Goal: Task Accomplishment & Management: Manage account settings

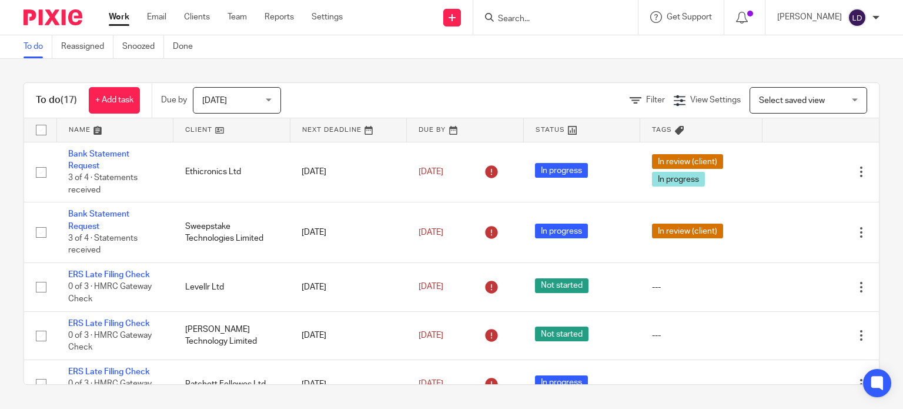
click at [205, 132] on link at bounding box center [231, 130] width 116 height 24
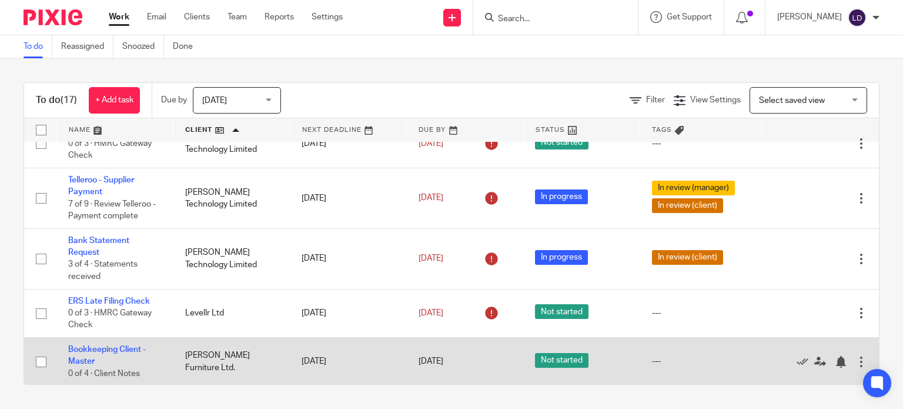
scroll to position [392, 0]
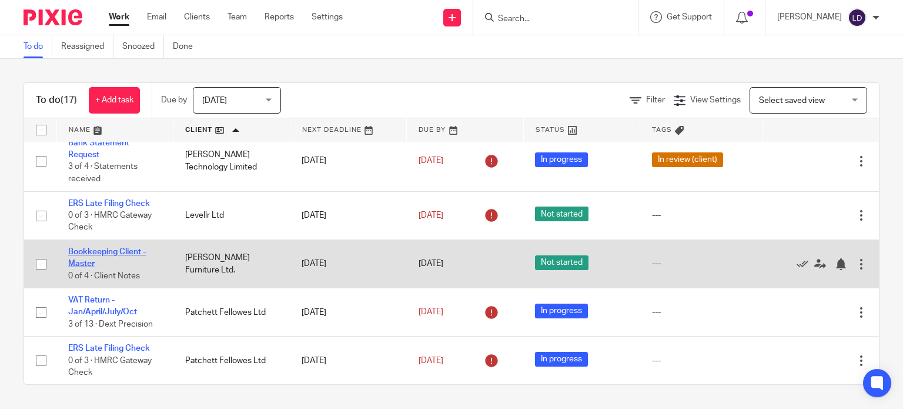
click at [133, 257] on link "Bookkeeping Client - Master" at bounding box center [107, 258] width 78 height 20
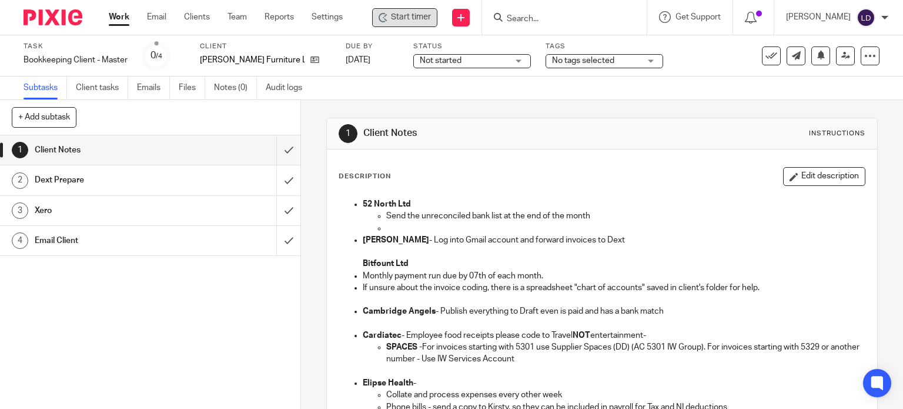
click at [419, 24] on div "Start timer" at bounding box center [404, 17] width 65 height 19
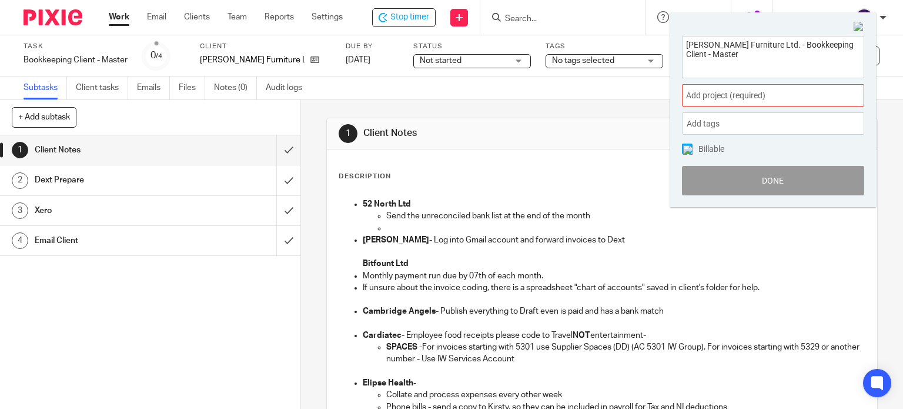
click at [724, 91] on span "Add project (required) :" at bounding box center [760, 95] width 148 height 12
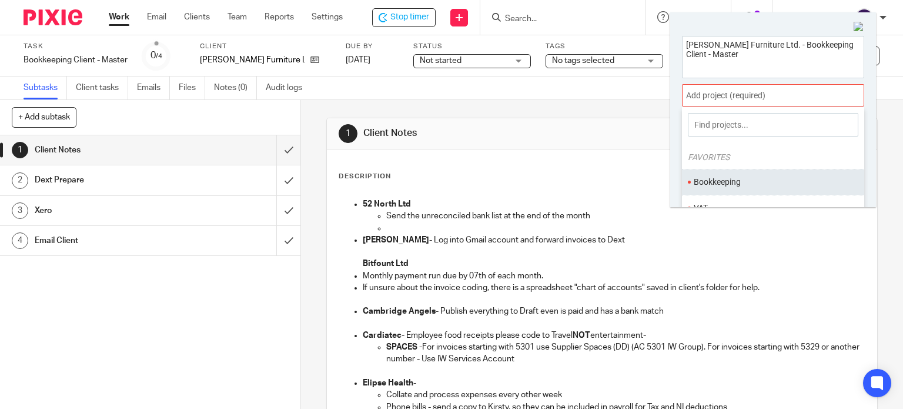
click at [733, 178] on li "Bookkeeping" at bounding box center [770, 182] width 153 height 12
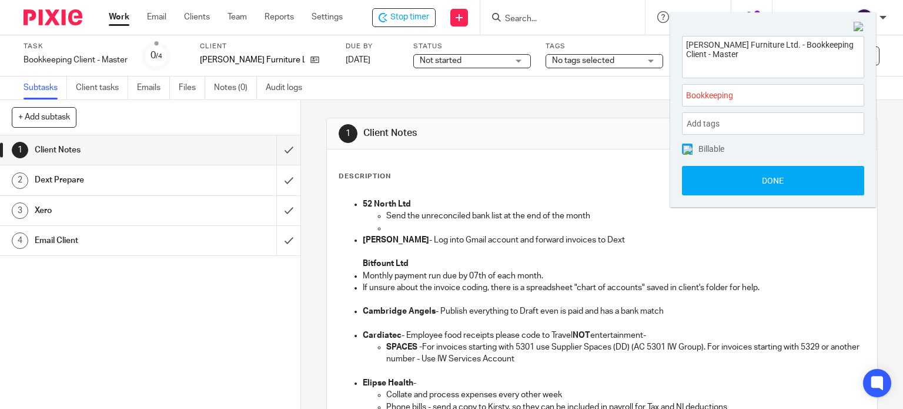
click at [733, 178] on button "Done" at bounding box center [773, 180] width 182 height 29
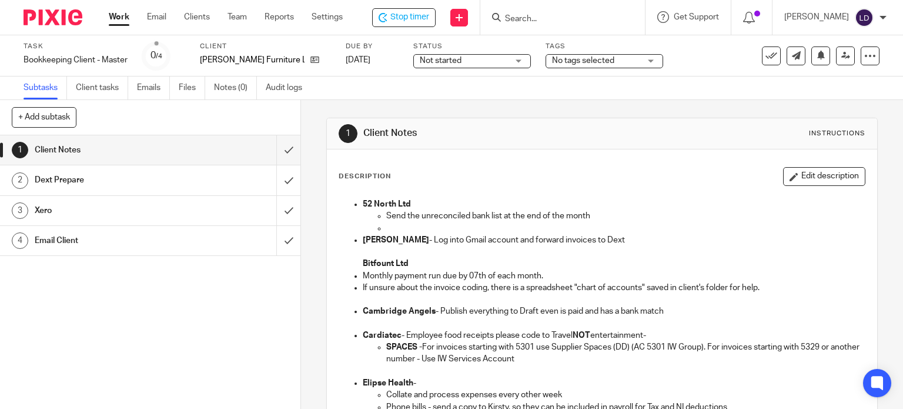
click at [497, 61] on div "Not started Not started" at bounding box center [472, 61] width 118 height 14
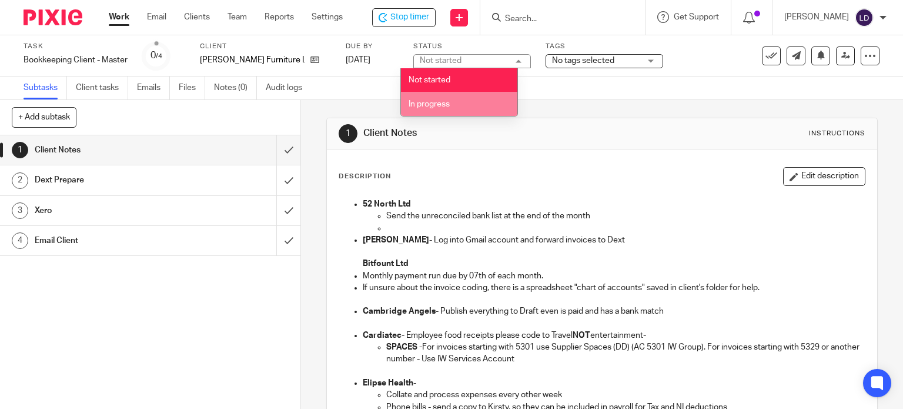
click at [480, 106] on li "In progress" at bounding box center [459, 104] width 116 height 24
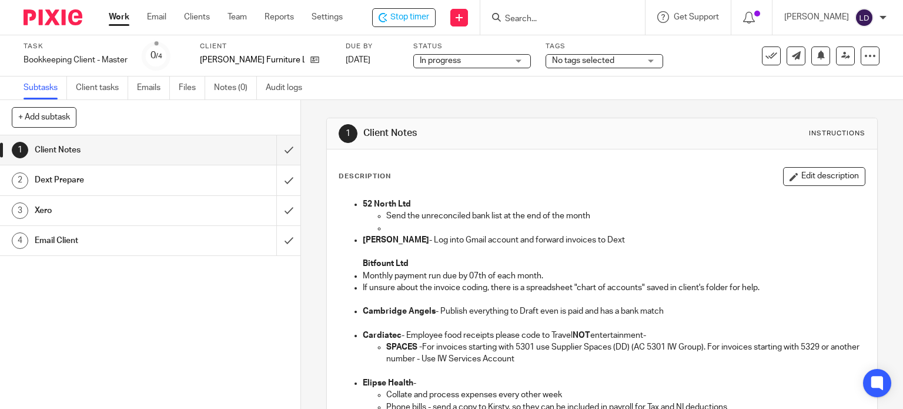
click at [579, 99] on div "Subtasks Client tasks Emails Files Notes (0) Audit logs" at bounding box center [451, 88] width 903 height 24
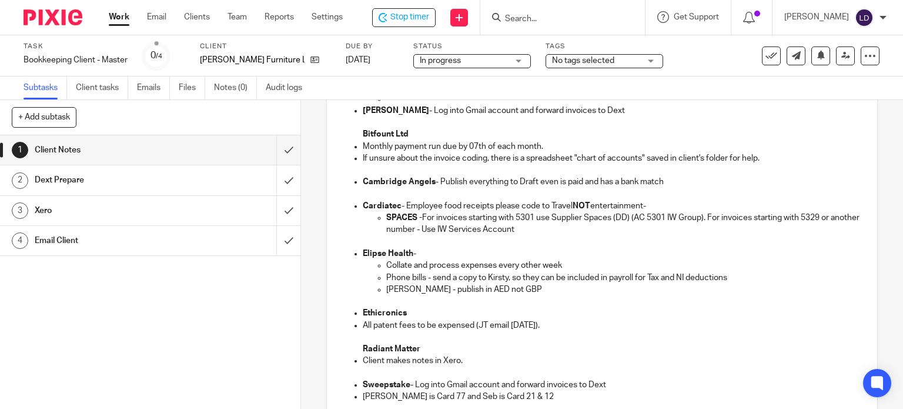
scroll to position [196, 0]
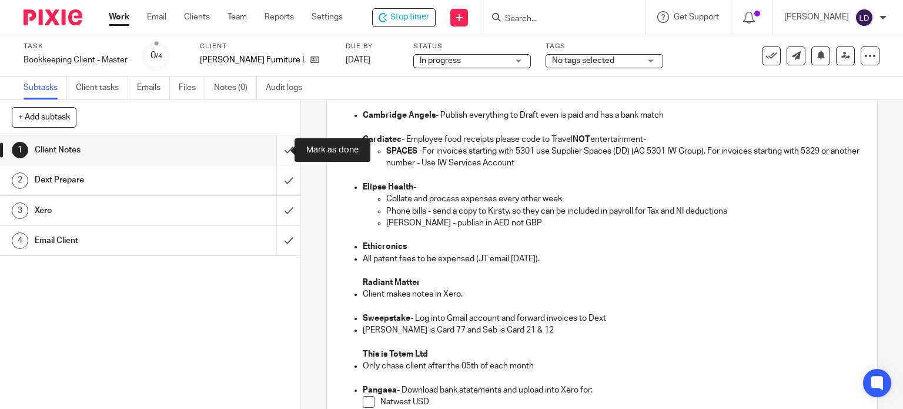
click at [280, 153] on input "submit" at bounding box center [150, 149] width 300 height 29
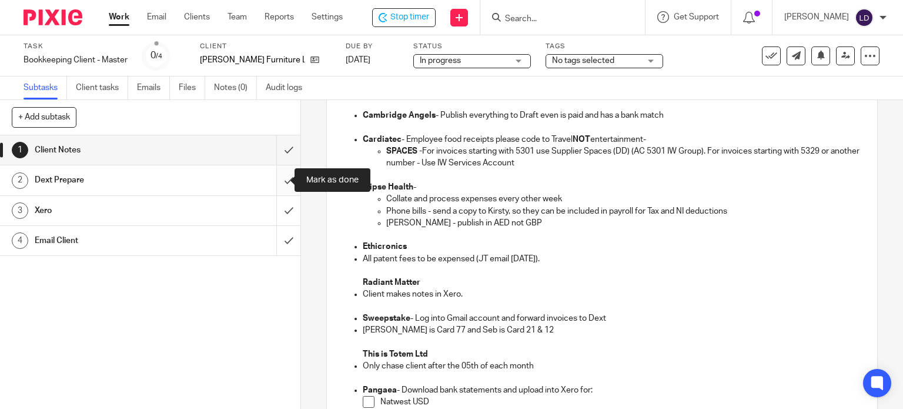
click at [280, 169] on input "submit" at bounding box center [150, 179] width 300 height 29
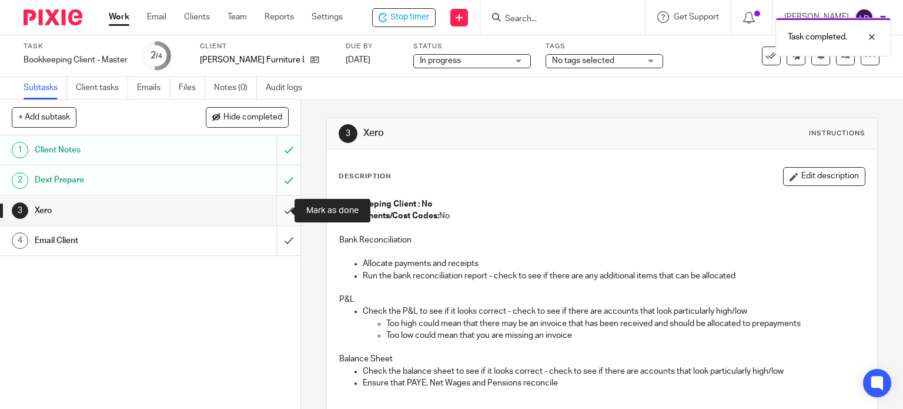
click at [285, 208] on input "submit" at bounding box center [150, 210] width 300 height 29
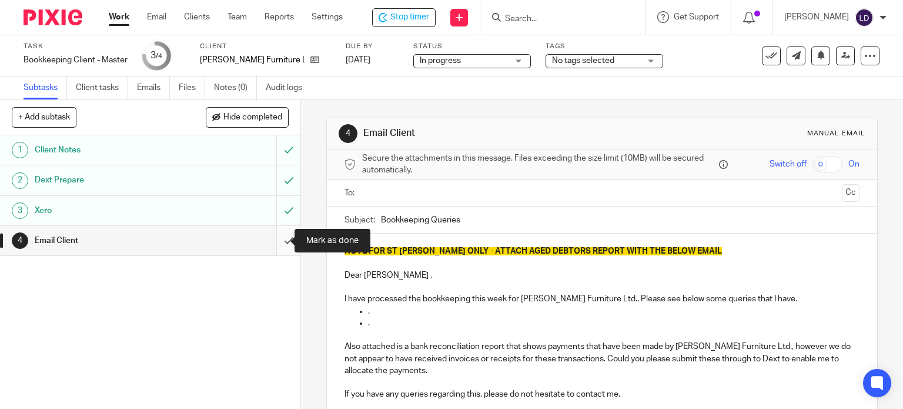
click at [268, 242] on input "submit" at bounding box center [150, 240] width 300 height 29
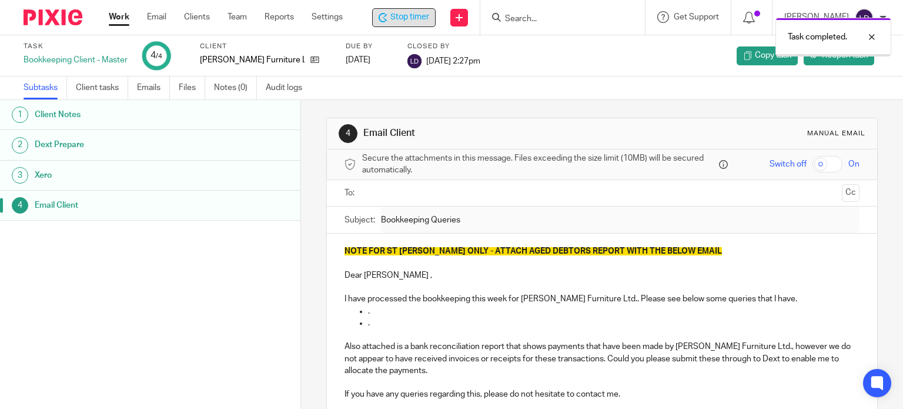
click at [410, 18] on span "Stop timer" at bounding box center [409, 17] width 39 height 12
click at [412, 18] on span "Stop timer" at bounding box center [409, 17] width 39 height 12
click at [122, 19] on link "Work" at bounding box center [119, 17] width 21 height 12
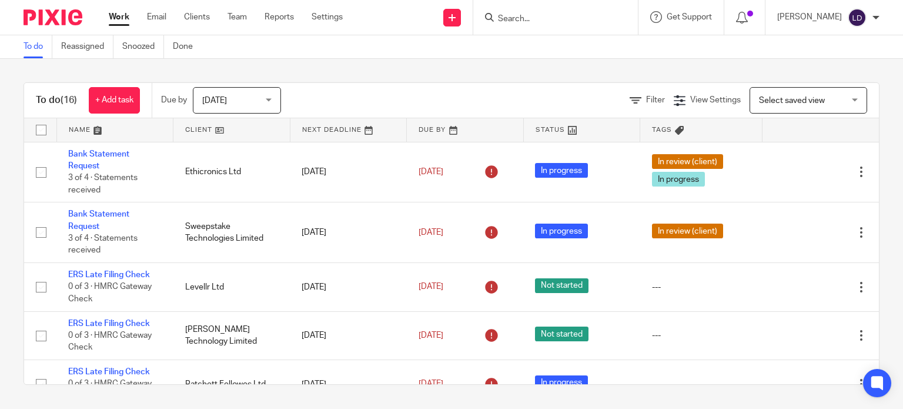
click at [227, 118] on link at bounding box center [231, 130] width 116 height 24
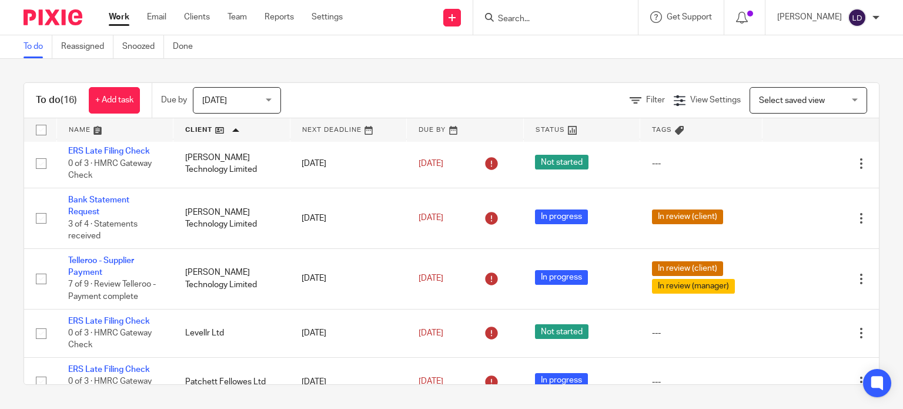
scroll to position [588, 0]
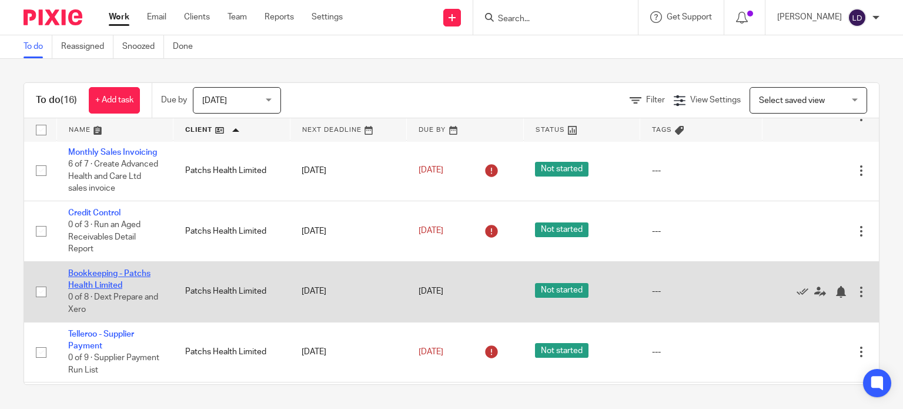
click at [115, 289] on link "Bookkeeping - Patchs Health Limited" at bounding box center [109, 279] width 82 height 20
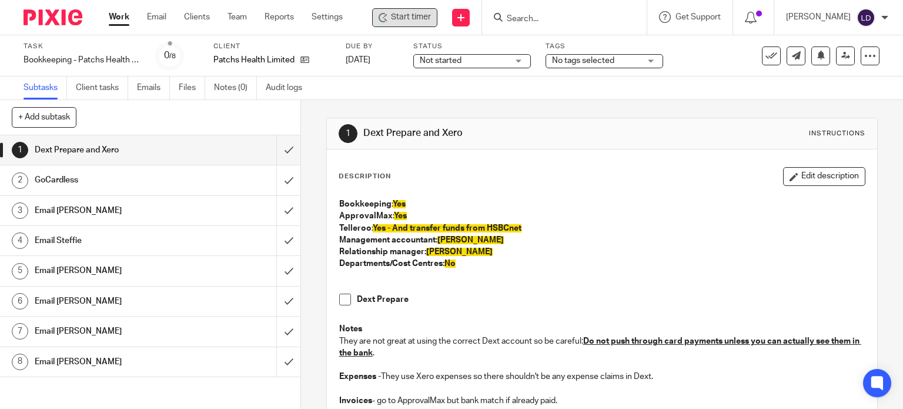
click at [422, 22] on span "Start timer" at bounding box center [411, 17] width 40 height 12
click at [423, 24] on div "Start timer" at bounding box center [404, 17] width 65 height 19
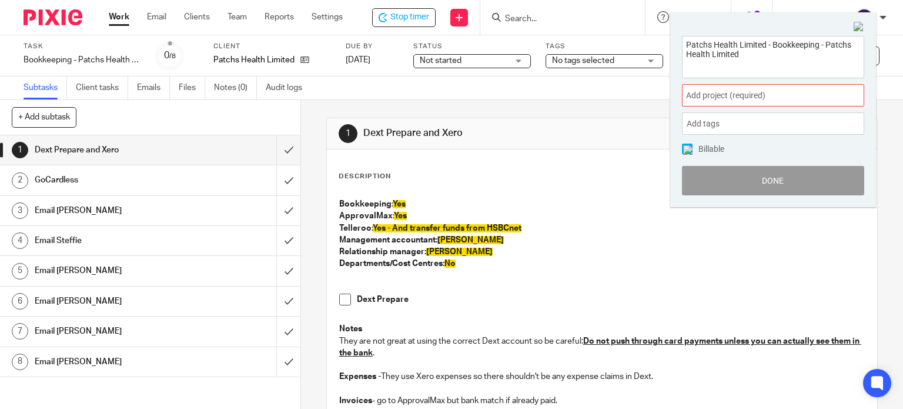
click at [729, 96] on span "Add project (required) :" at bounding box center [760, 95] width 148 height 12
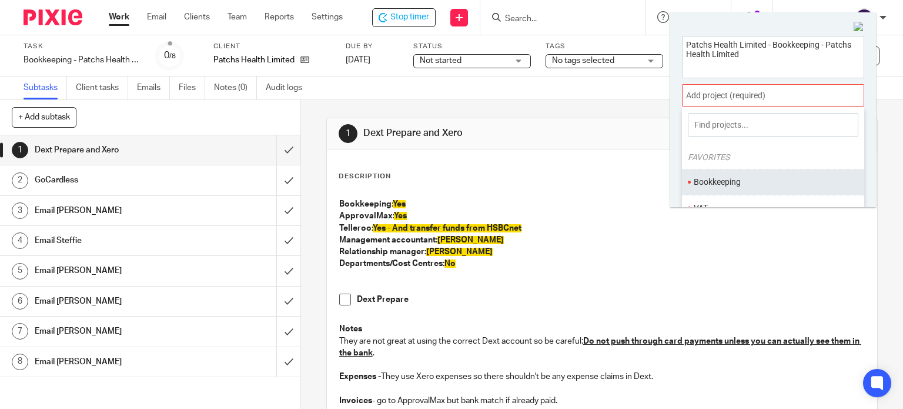
click at [715, 185] on li "Bookkeeping" at bounding box center [770, 182] width 153 height 12
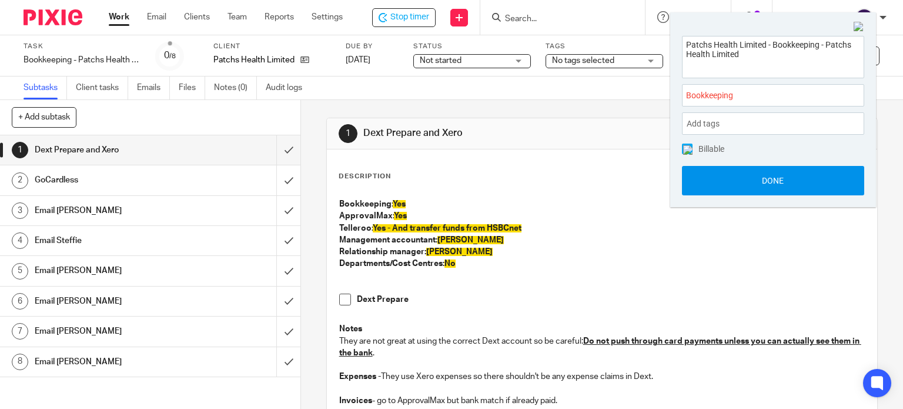
click at [703, 186] on button "Done" at bounding box center [773, 180] width 182 height 29
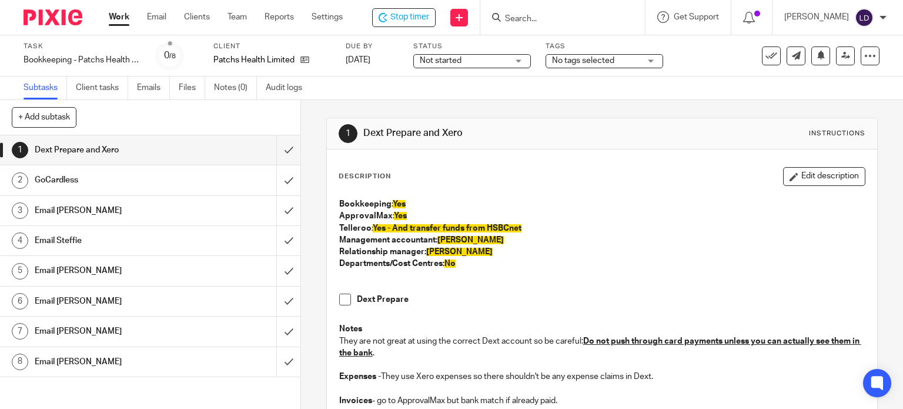
click at [473, 65] on span "Not started" at bounding box center [464, 61] width 88 height 12
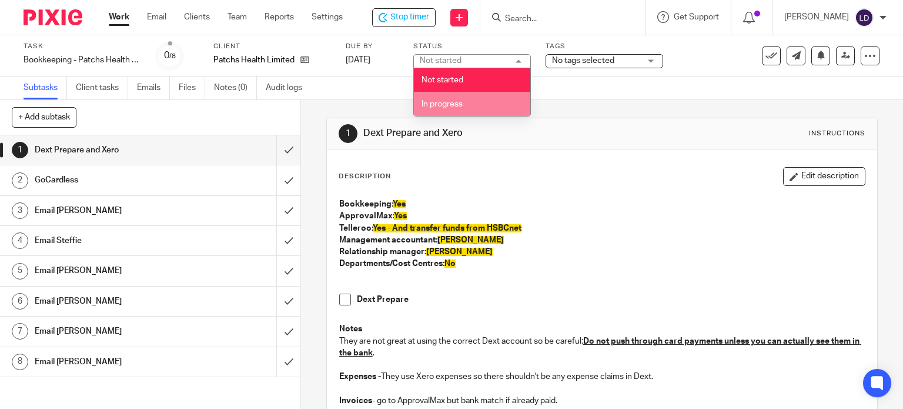
click at [466, 99] on li "In progress" at bounding box center [472, 104] width 116 height 24
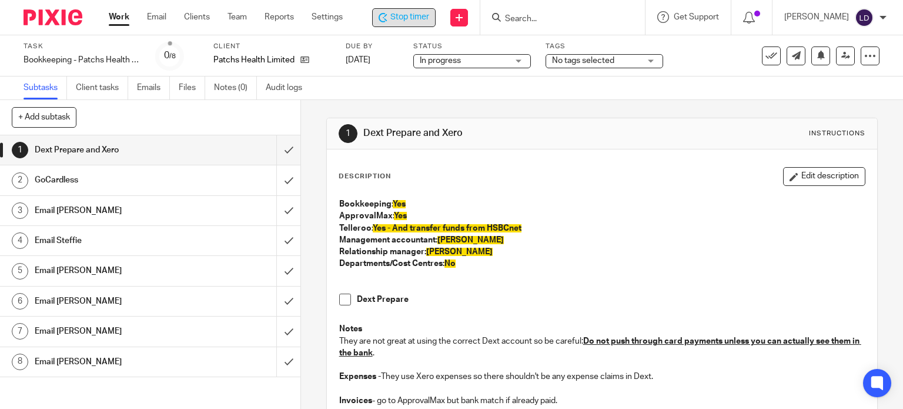
click at [392, 23] on span "Stop timer" at bounding box center [409, 17] width 39 height 12
click at [383, 23] on div "Start timer" at bounding box center [405, 17] width 52 height 12
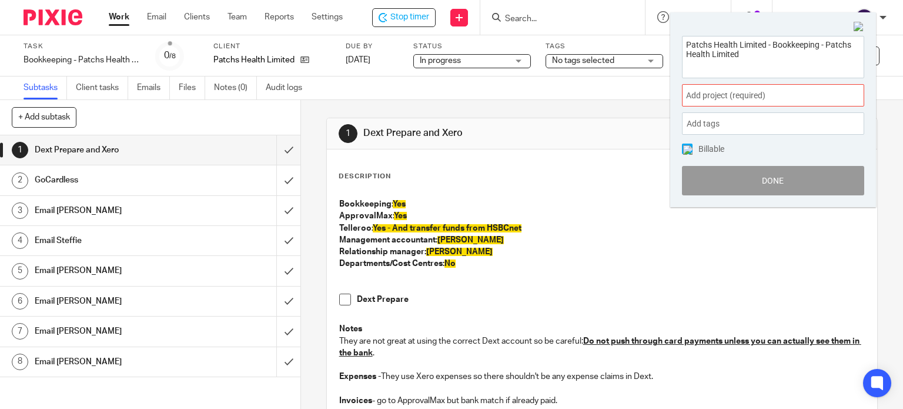
click at [704, 92] on span "Add project (required) :" at bounding box center [760, 95] width 148 height 12
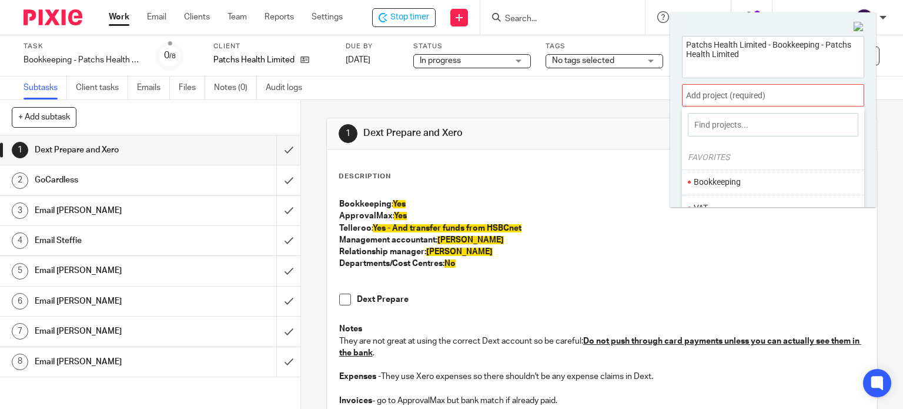
click at [737, 178] on li "Bookkeeping" at bounding box center [770, 182] width 153 height 12
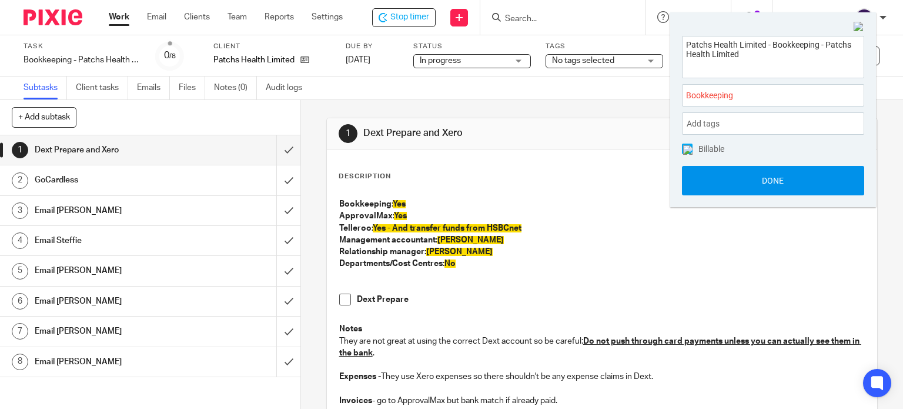
click at [740, 182] on button "Done" at bounding box center [773, 180] width 182 height 29
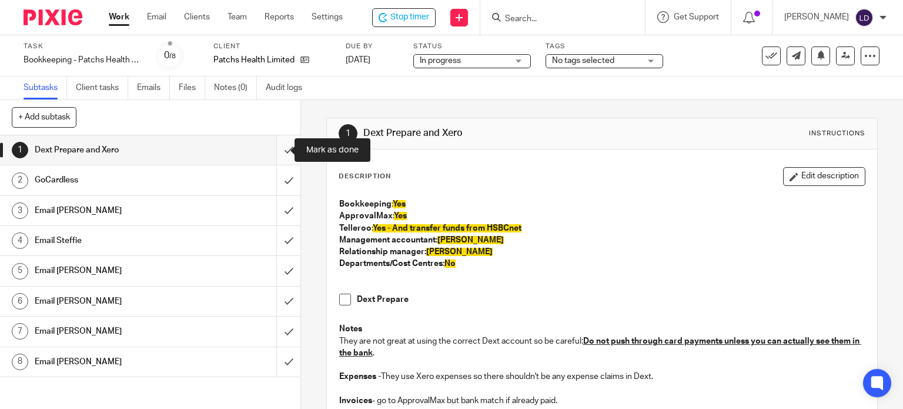
click at [280, 152] on input "submit" at bounding box center [150, 149] width 300 height 29
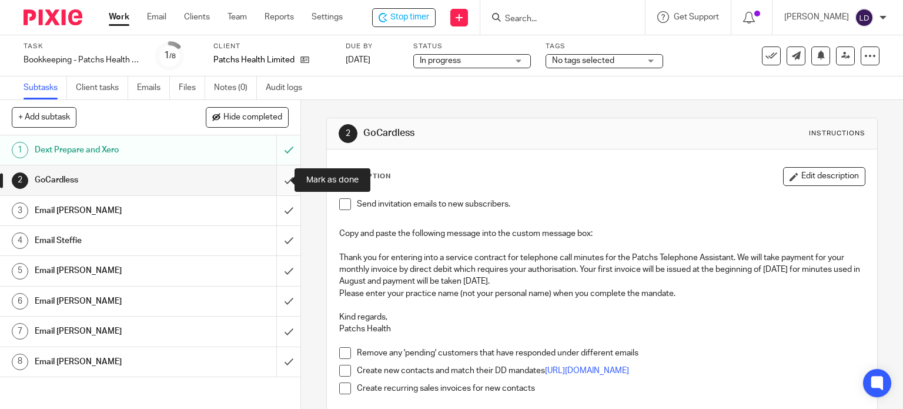
click at [280, 179] on input "submit" at bounding box center [150, 179] width 300 height 29
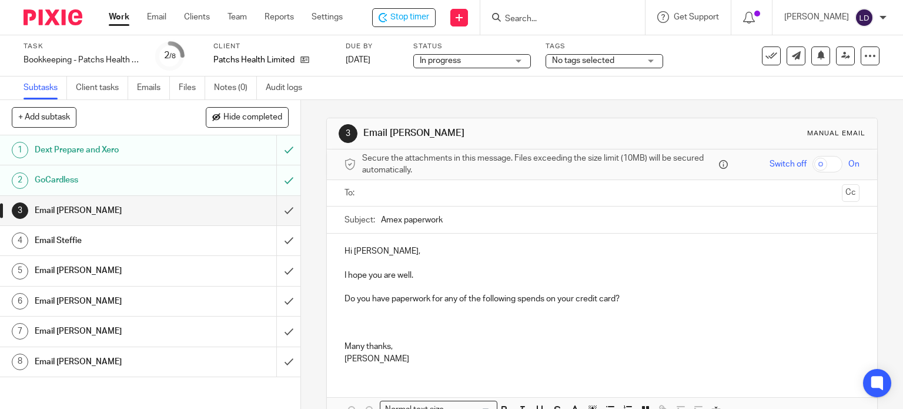
click at [412, 191] on input "text" at bounding box center [601, 193] width 471 height 14
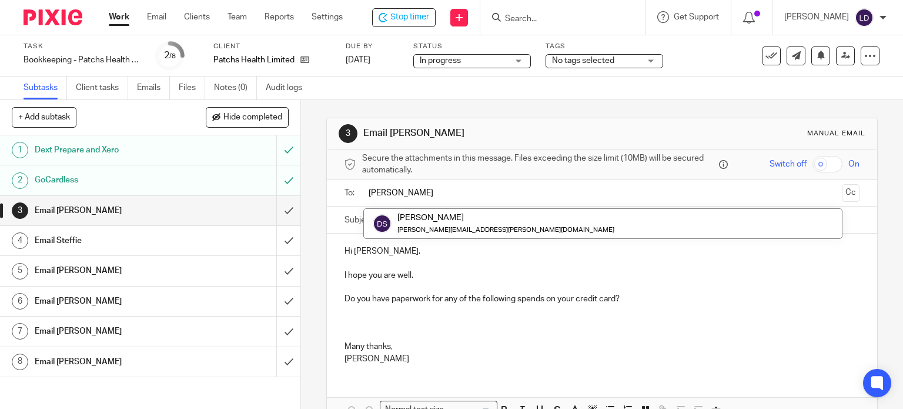
type input "[PERSON_NAME]"
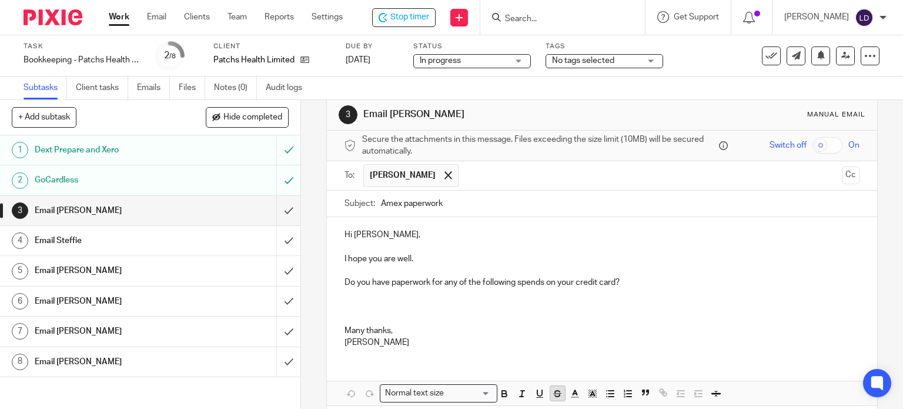
scroll to position [71, 0]
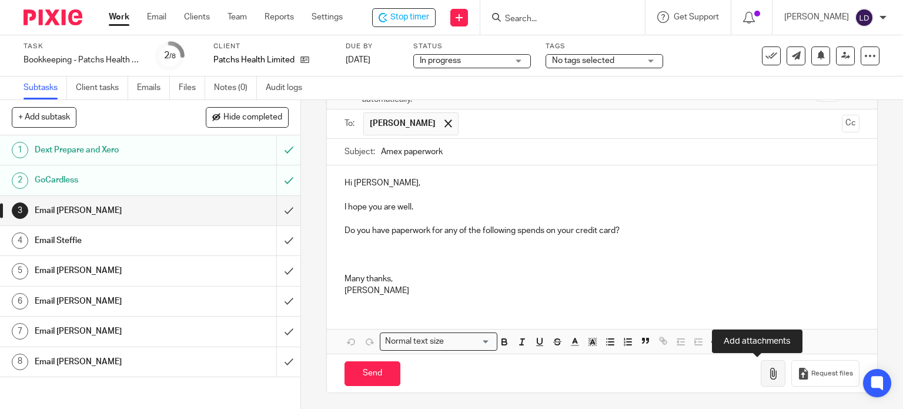
click at [762, 380] on button "button" at bounding box center [773, 373] width 25 height 26
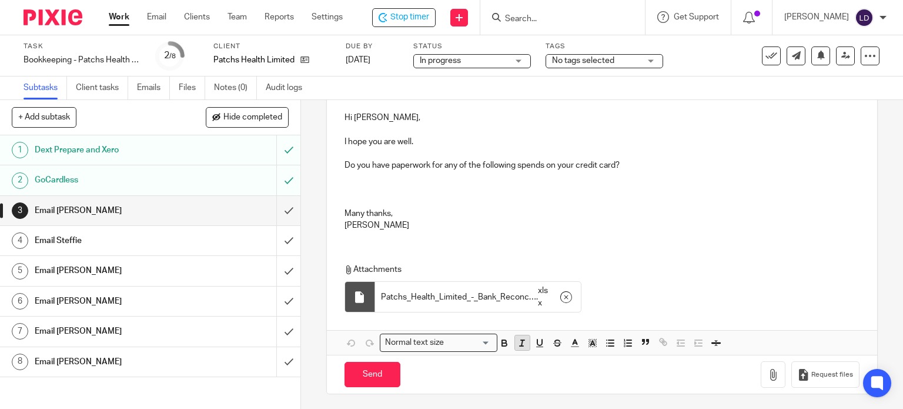
scroll to position [136, 0]
click at [373, 380] on input "Send" at bounding box center [373, 373] width 56 height 25
type input "Sent"
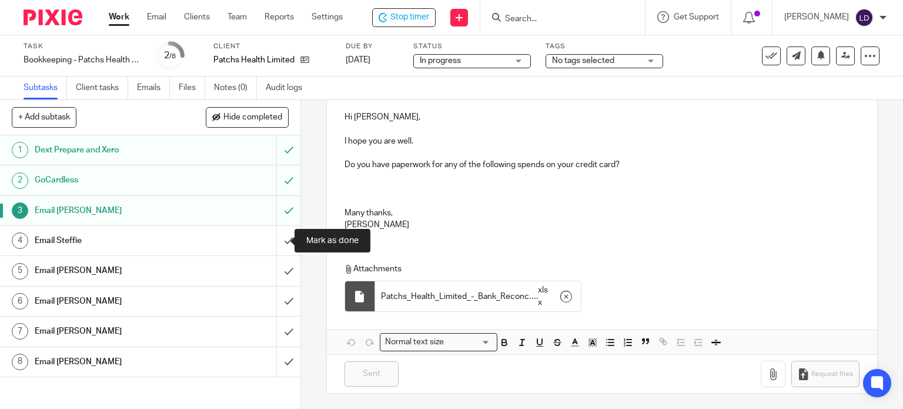
drag, startPoint x: 278, startPoint y: 239, endPoint x: 260, endPoint y: 245, distance: 18.6
click at [278, 239] on input "submit" at bounding box center [150, 240] width 300 height 29
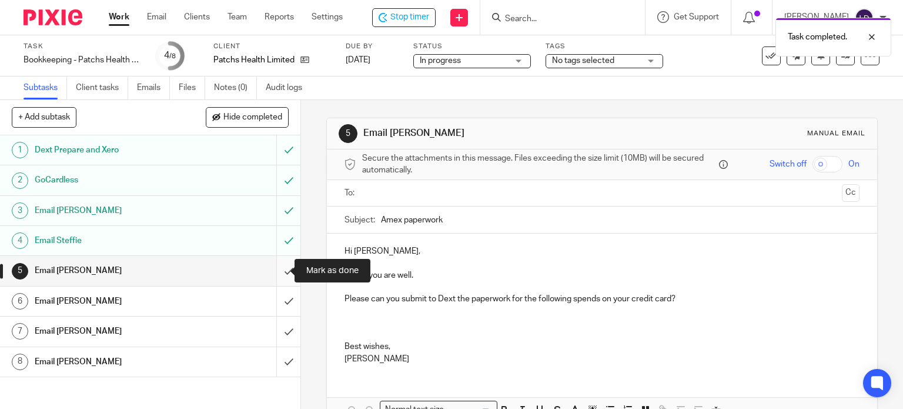
click at [285, 266] on input "submit" at bounding box center [150, 270] width 300 height 29
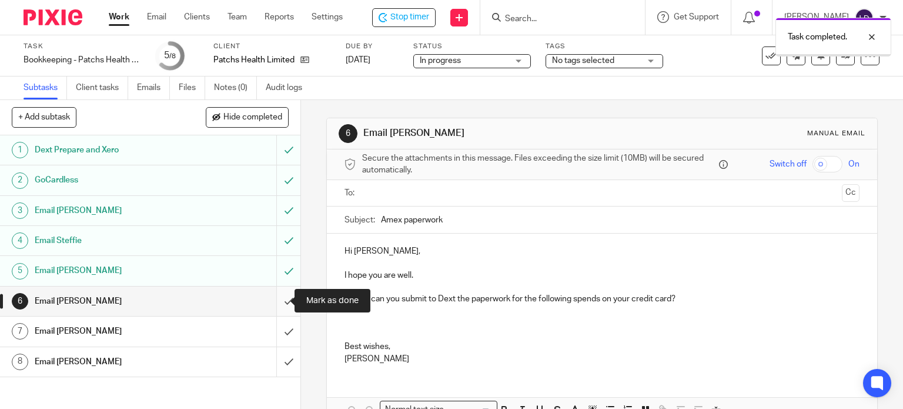
click at [283, 298] on input "submit" at bounding box center [150, 300] width 300 height 29
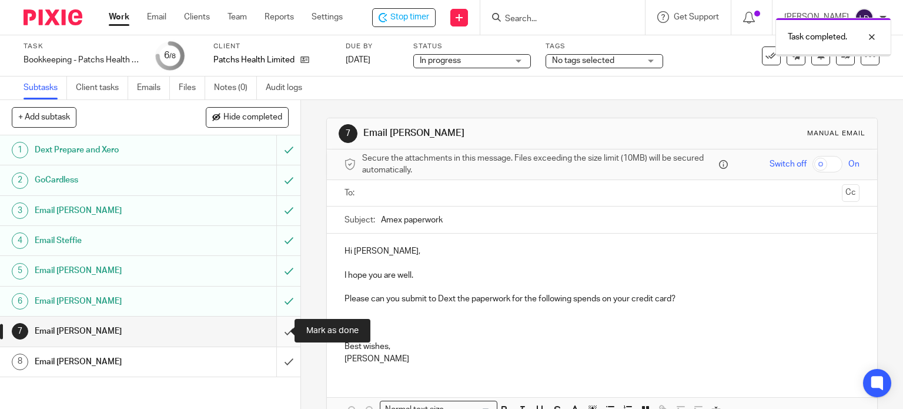
click at [282, 330] on input "submit" at bounding box center [150, 330] width 300 height 29
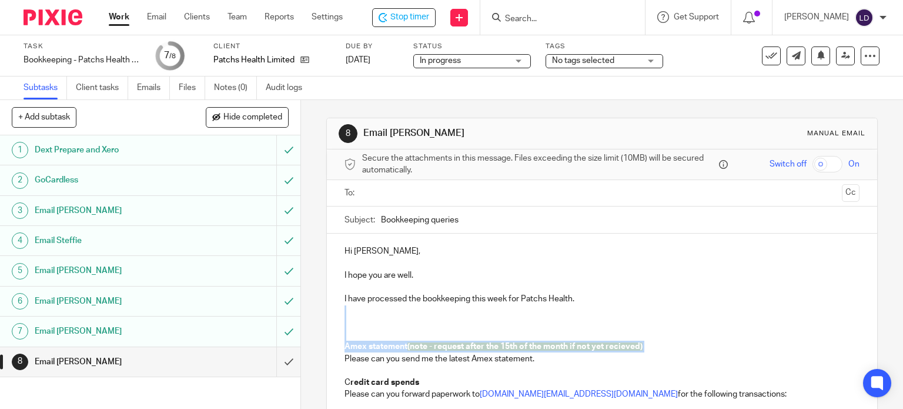
drag, startPoint x: 338, startPoint y: 358, endPoint x: 326, endPoint y: 314, distance: 45.2
click at [327, 314] on div "Hi Marcus, I hope you are well. I have processed the bookkeeping this week for …" at bounding box center [602, 350] width 551 height 235
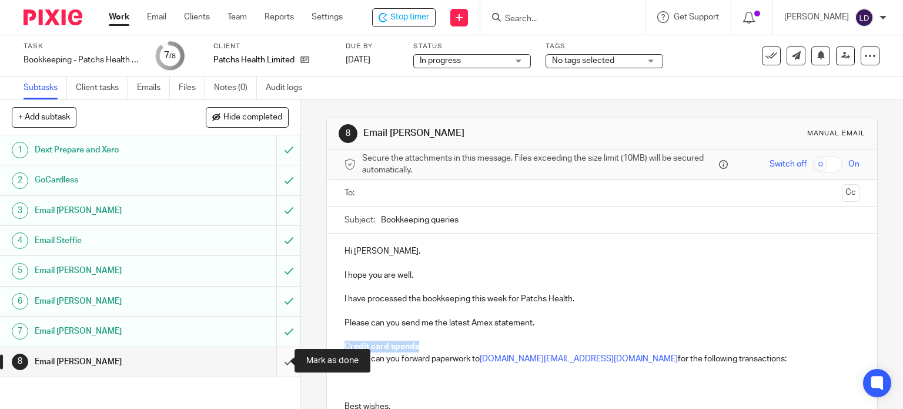
drag, startPoint x: 473, startPoint y: 348, endPoint x: 278, endPoint y: 348, distance: 195.2
click at [278, 348] on div "+ Add subtask Hide completed Cancel + Add 1 Dext Prepare and Xero 2 GoCardless …" at bounding box center [451, 254] width 903 height 309
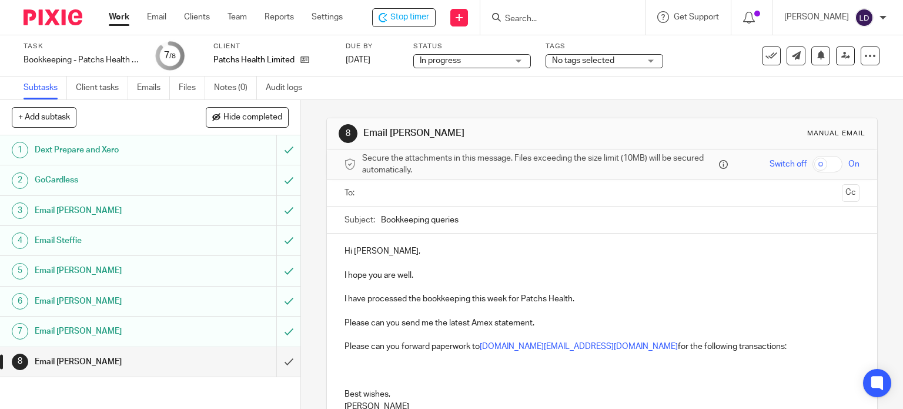
click at [600, 300] on p "I have processed the bookkeeping this week for Patchs Health." at bounding box center [603, 299] width 516 height 12
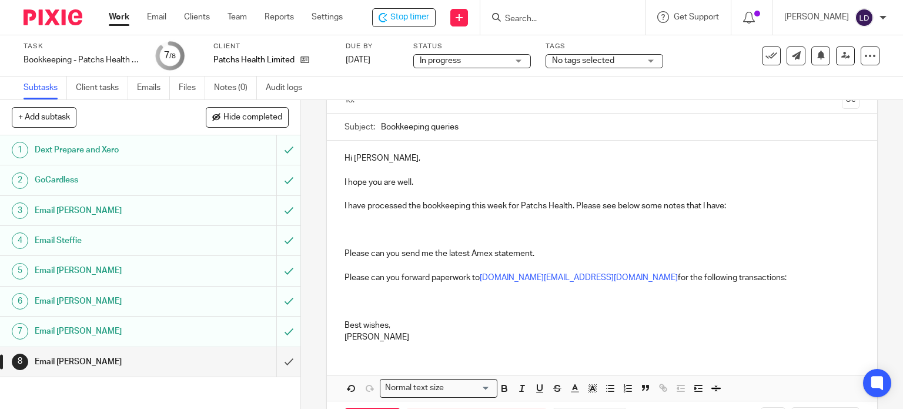
scroll to position [139, 0]
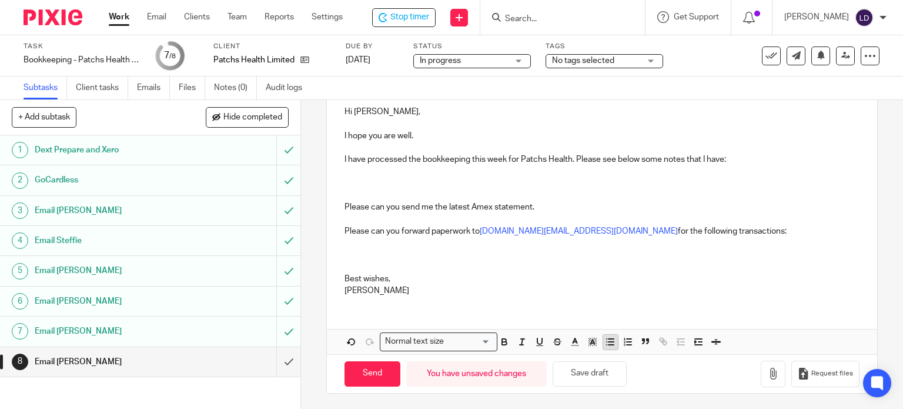
click at [605, 341] on icon "button" at bounding box center [610, 341] width 11 height 11
click at [652, 227] on p "Please can you forward paperwork to max.marcusspectra.credit@dext.cc for the fo…" at bounding box center [603, 231] width 516 height 12
click at [761, 379] on button "button" at bounding box center [773, 373] width 25 height 26
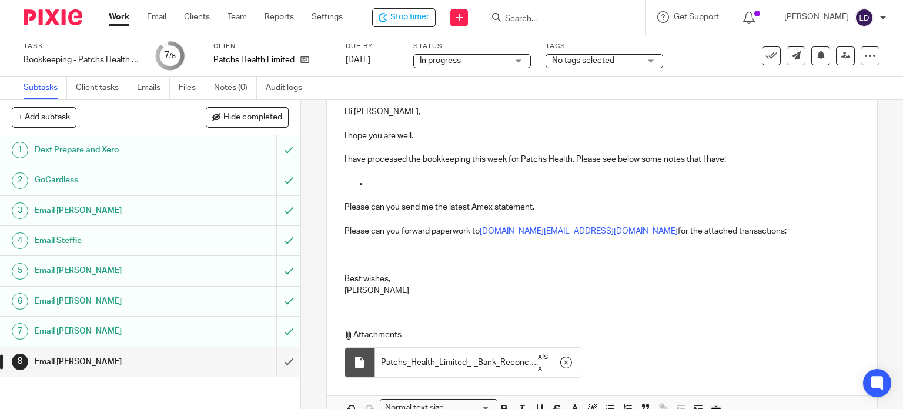
drag, startPoint x: 388, startPoint y: 181, endPoint x: 405, endPoint y: 194, distance: 20.9
click at [391, 181] on p at bounding box center [614, 184] width 492 height 12
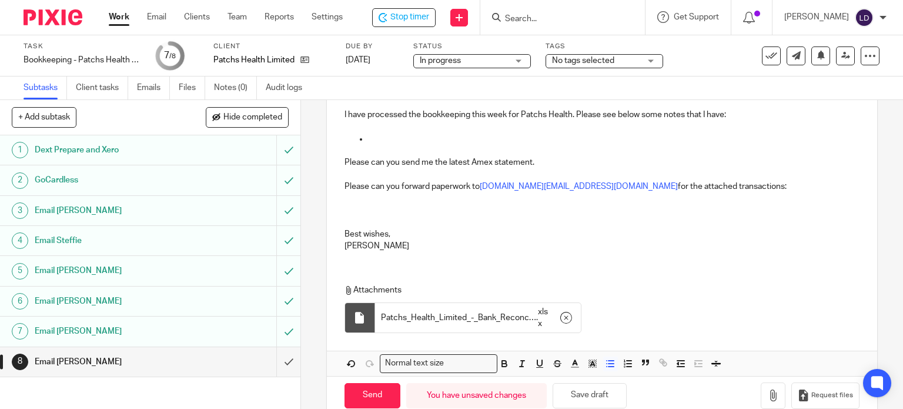
scroll to position [206, 0]
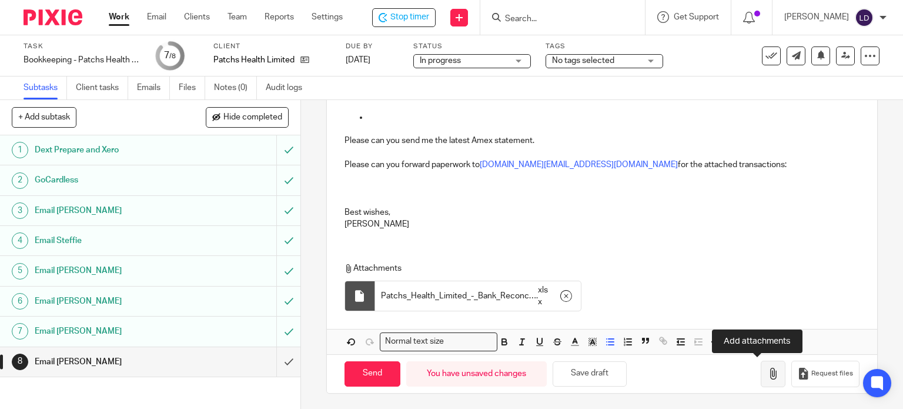
click at [767, 371] on icon "button" at bounding box center [773, 374] width 12 height 12
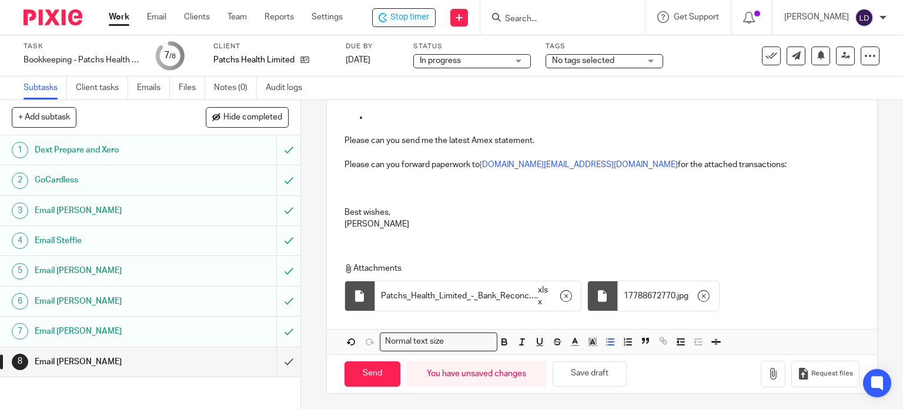
click at [405, 118] on p at bounding box center [614, 117] width 492 height 12
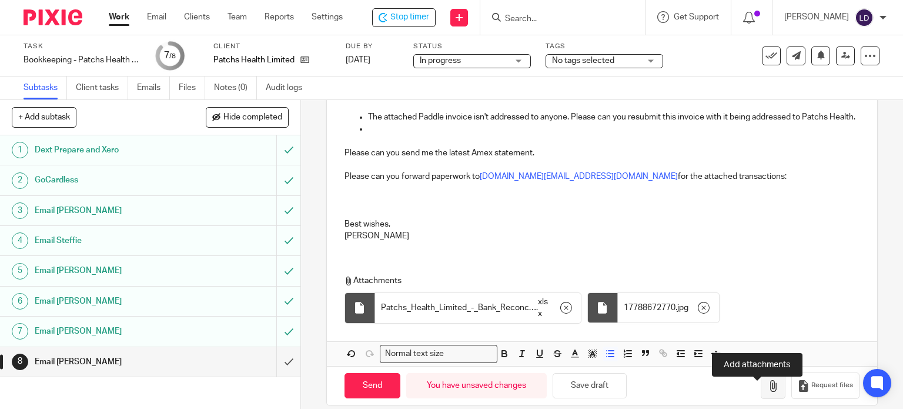
click at [761, 395] on button "button" at bounding box center [773, 385] width 25 height 26
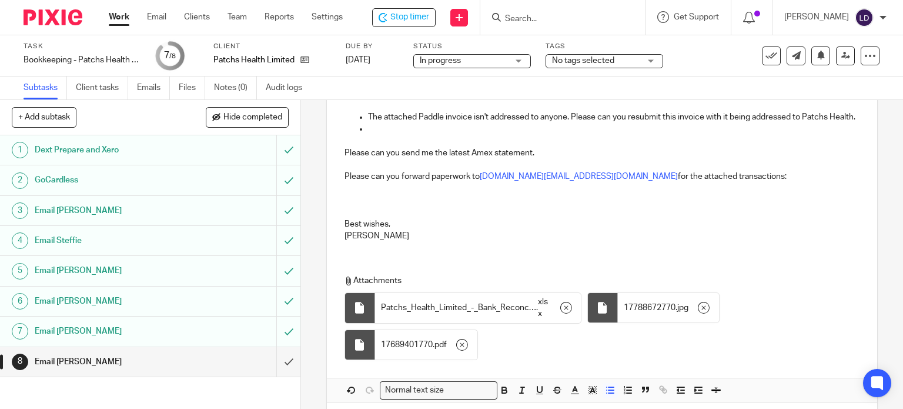
click at [416, 123] on p "The attached Paddle invoice isn't addressed to anyone. Please can you resubmit …" at bounding box center [614, 117] width 492 height 12
click at [416, 135] on p at bounding box center [614, 129] width 492 height 12
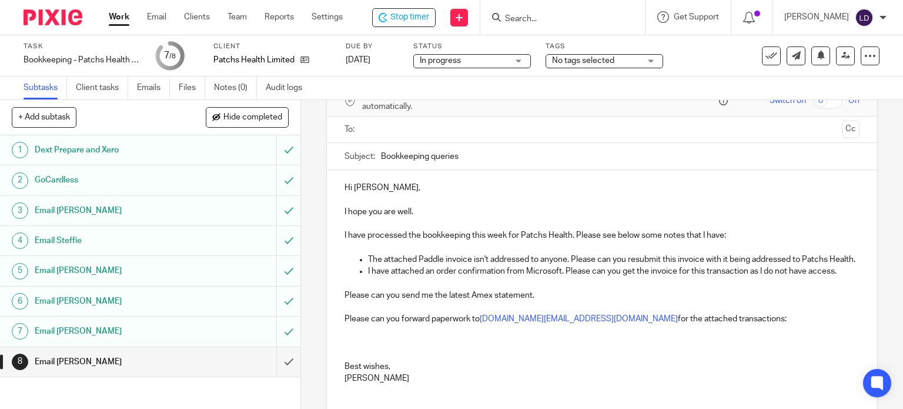
scroll to position [0, 0]
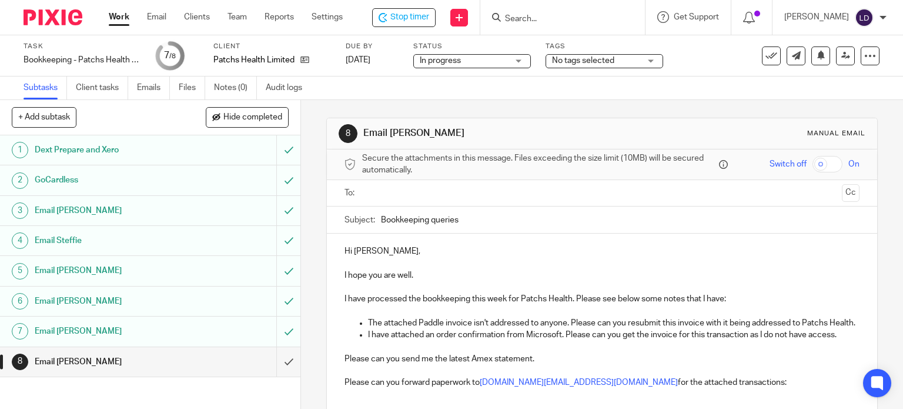
click at [383, 196] on input "text" at bounding box center [601, 193] width 471 height 14
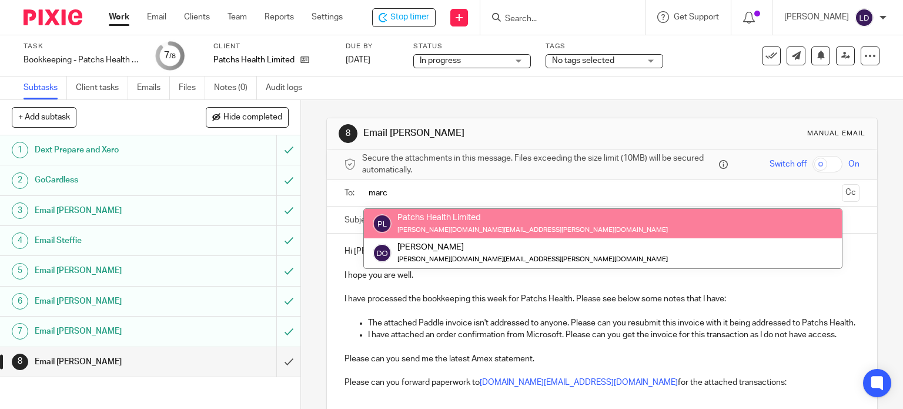
type input "marc"
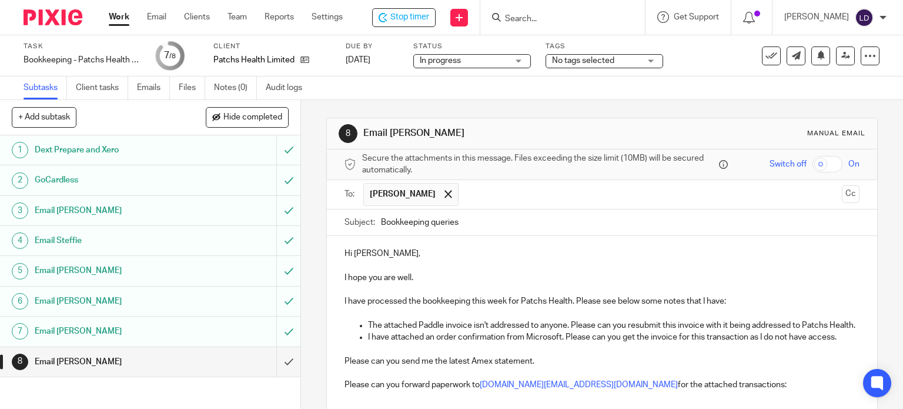
click at [490, 197] on input "text" at bounding box center [651, 194] width 373 height 23
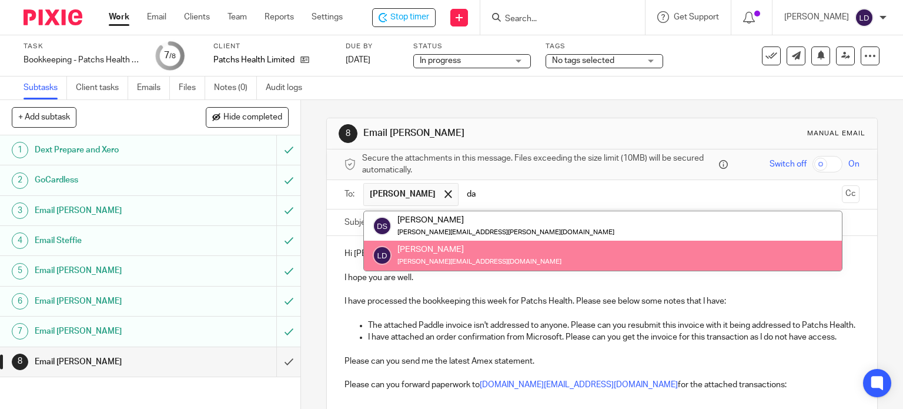
type input "d"
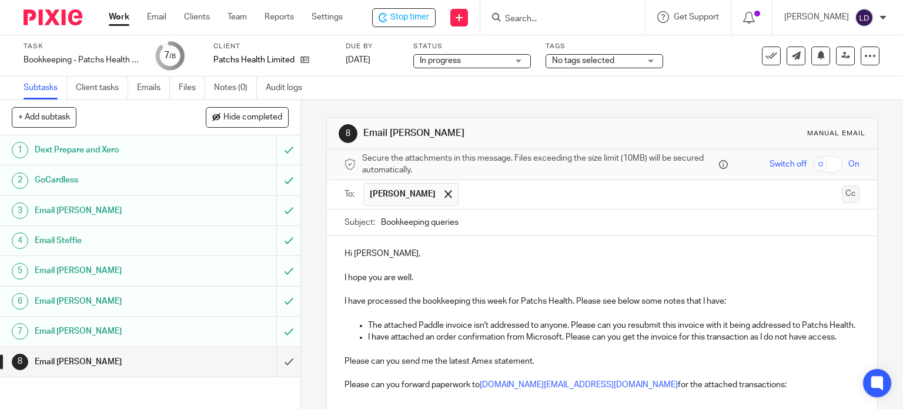
click at [842, 193] on button "Cc" at bounding box center [851, 194] width 18 height 18
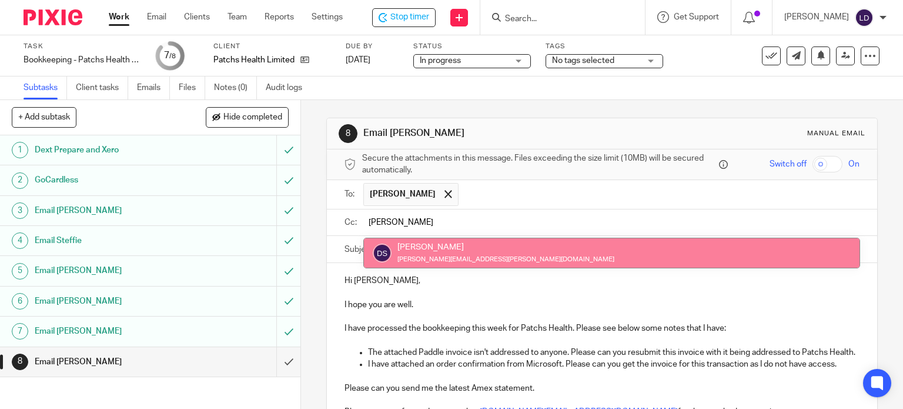
type input "dan"
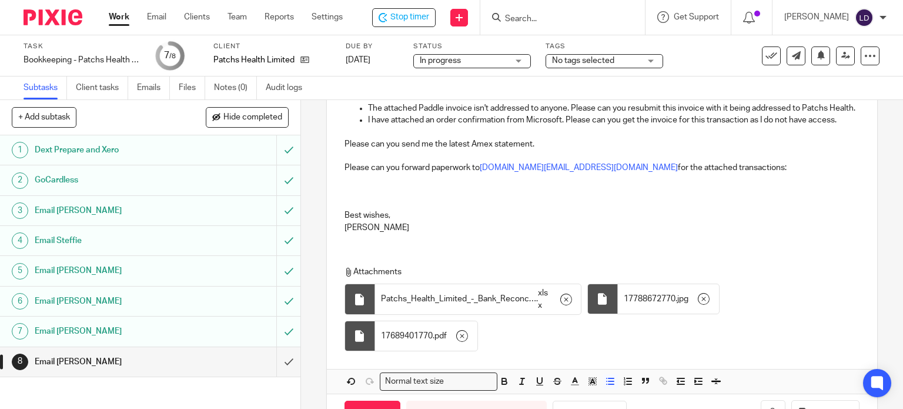
scroll to position [297, 0]
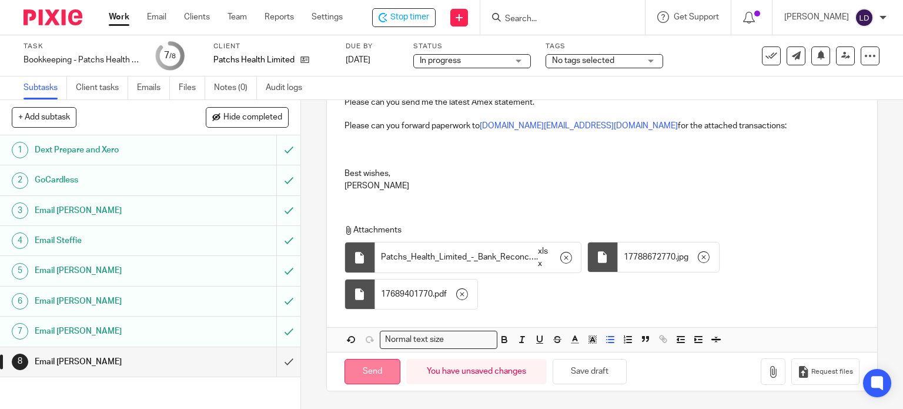
click at [372, 378] on input "Send" at bounding box center [373, 371] width 56 height 25
type input "Sent"
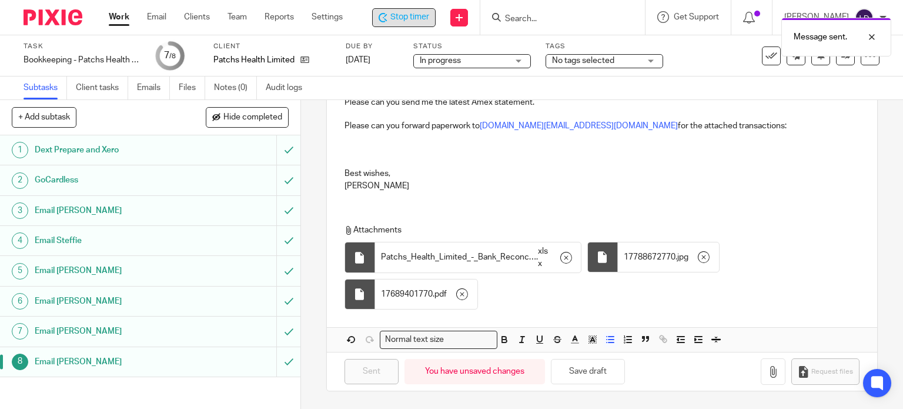
click at [410, 21] on span "Stop timer" at bounding box center [409, 17] width 39 height 12
click at [111, 15] on link "Work" at bounding box center [119, 17] width 21 height 12
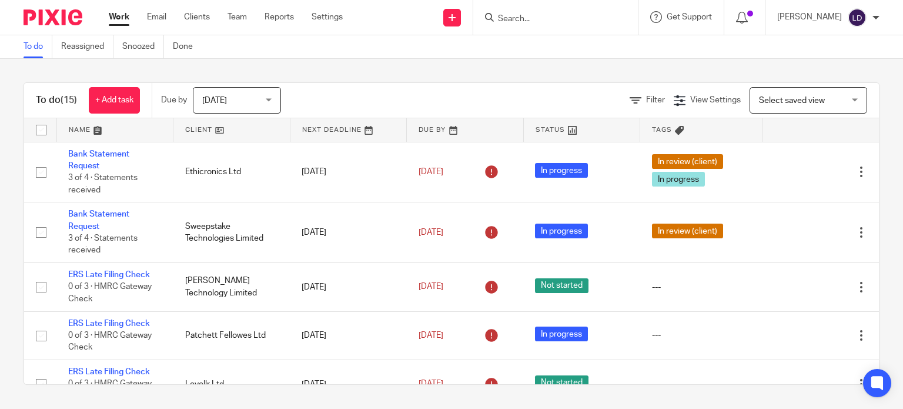
click at [221, 129] on link at bounding box center [231, 130] width 116 height 24
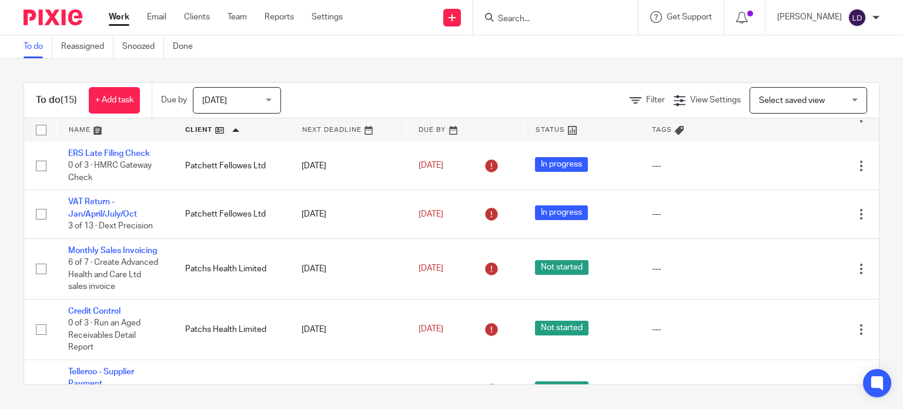
scroll to position [588, 0]
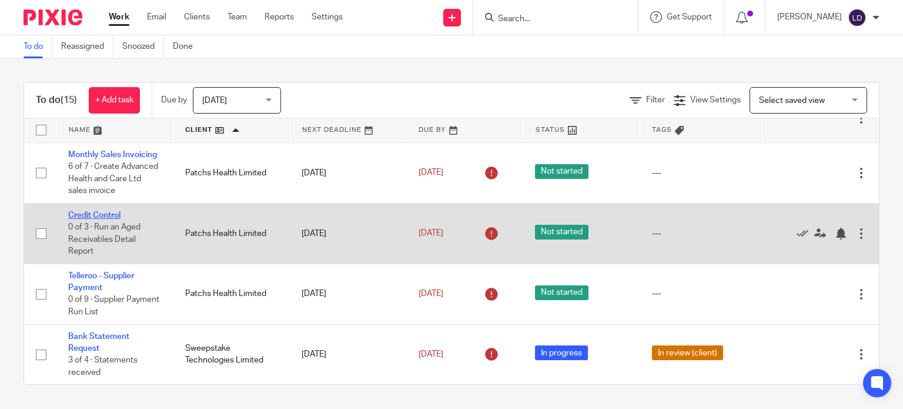
click at [99, 219] on link "Credit Control" at bounding box center [94, 215] width 52 height 8
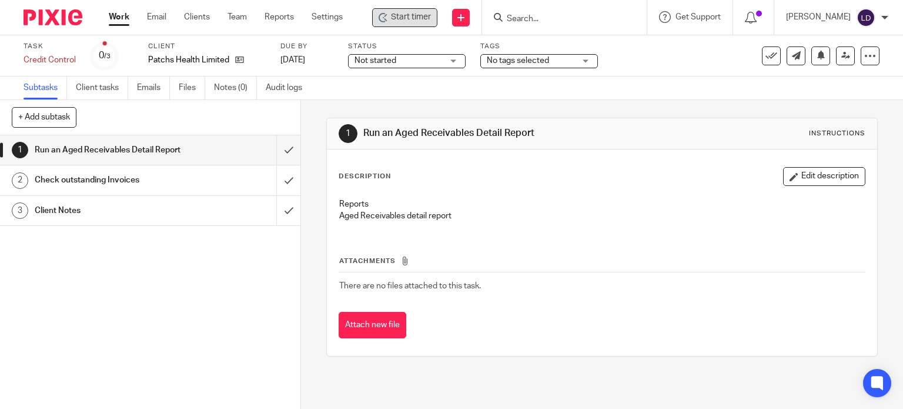
click at [399, 24] on div "Start timer" at bounding box center [404, 17] width 65 height 19
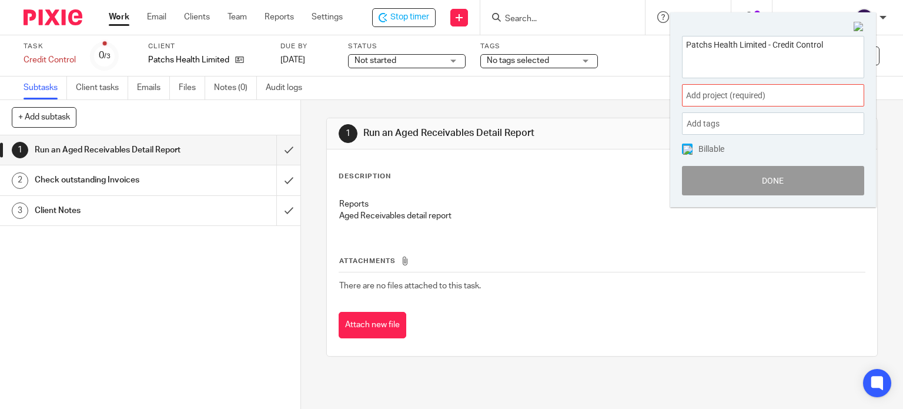
click at [705, 93] on span "Add project (required) :" at bounding box center [760, 95] width 148 height 12
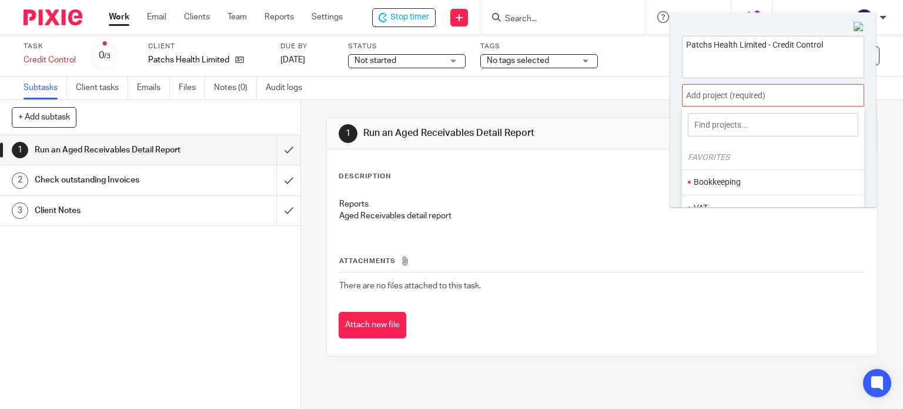
click at [744, 178] on li "Bookkeeping" at bounding box center [770, 182] width 153 height 12
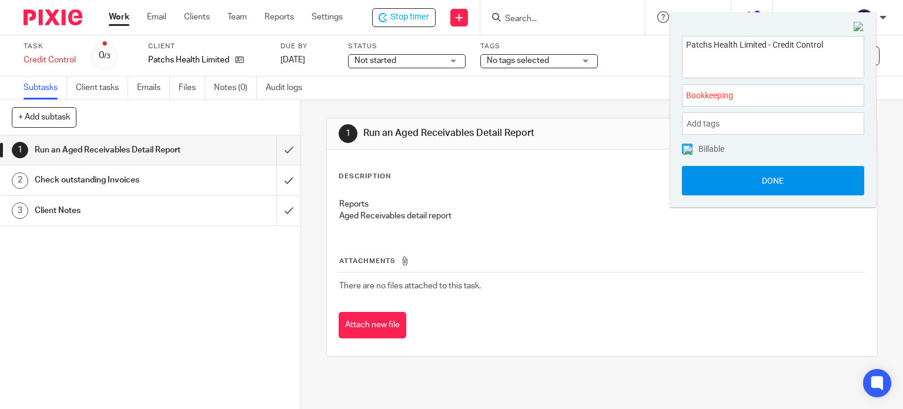
click at [746, 182] on button "Done" at bounding box center [773, 180] width 182 height 29
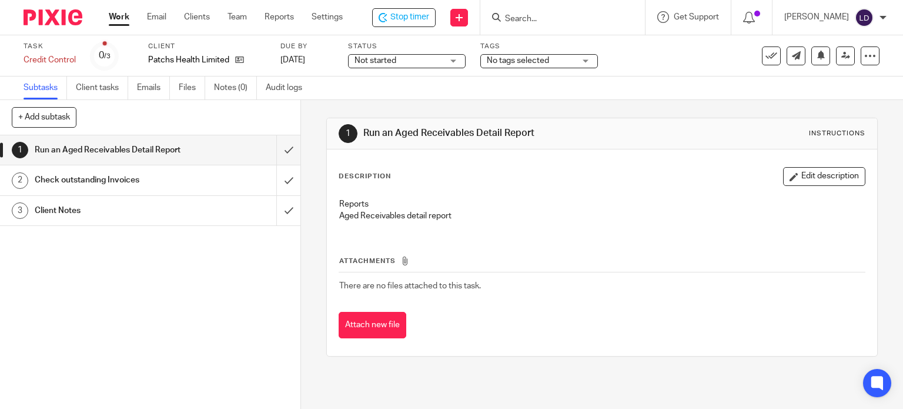
click at [421, 64] on span "Not started" at bounding box center [399, 61] width 88 height 12
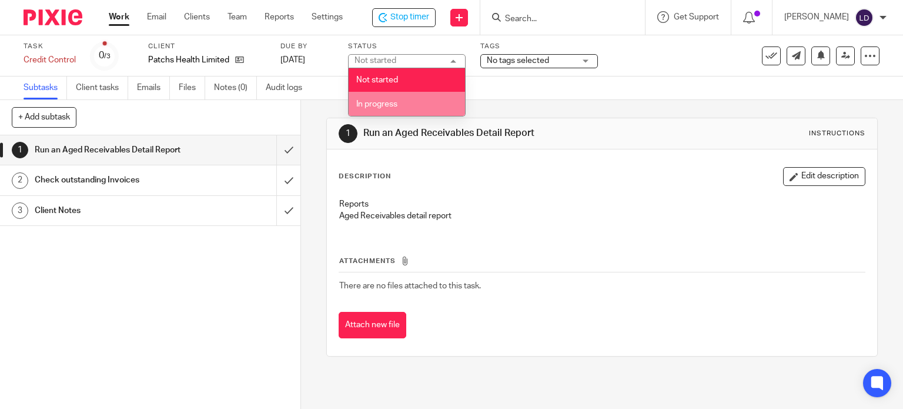
click at [417, 101] on li "In progress" at bounding box center [407, 104] width 116 height 24
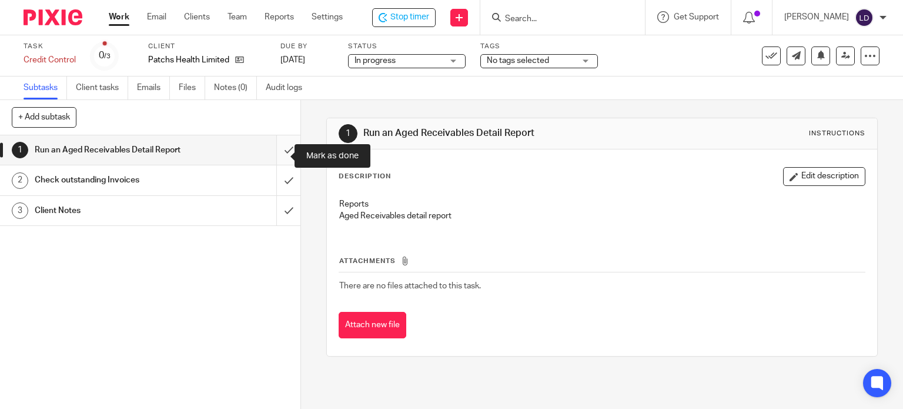
click at [275, 162] on input "submit" at bounding box center [150, 149] width 300 height 29
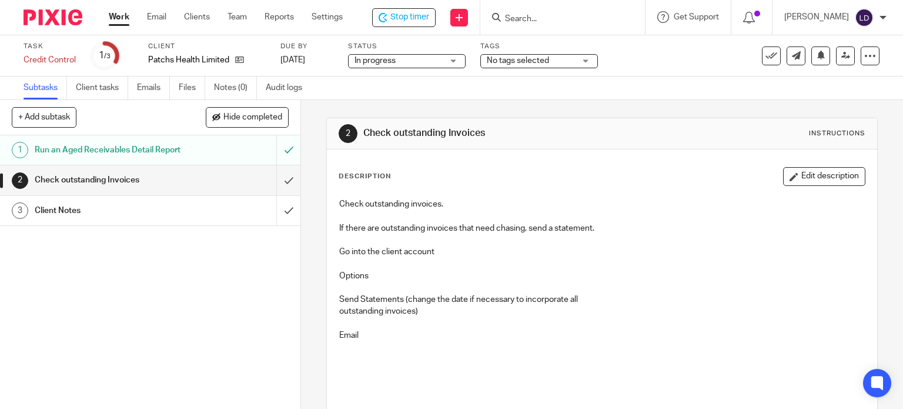
click at [162, 219] on h1 "Client Notes" at bounding box center [111, 211] width 153 height 18
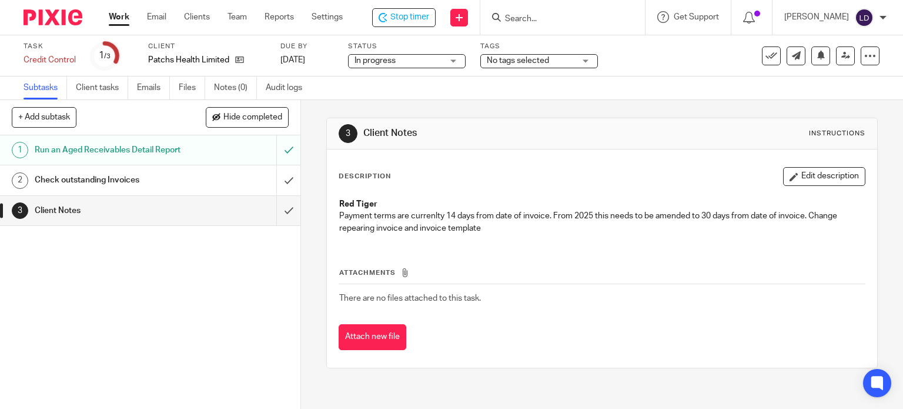
click at [161, 189] on h1 "Check outstanding Invoices" at bounding box center [111, 180] width 153 height 18
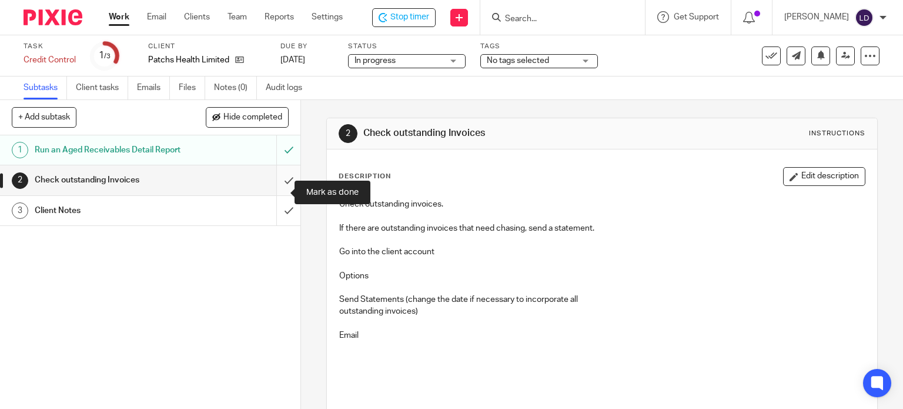
click at [282, 188] on input "submit" at bounding box center [150, 179] width 300 height 29
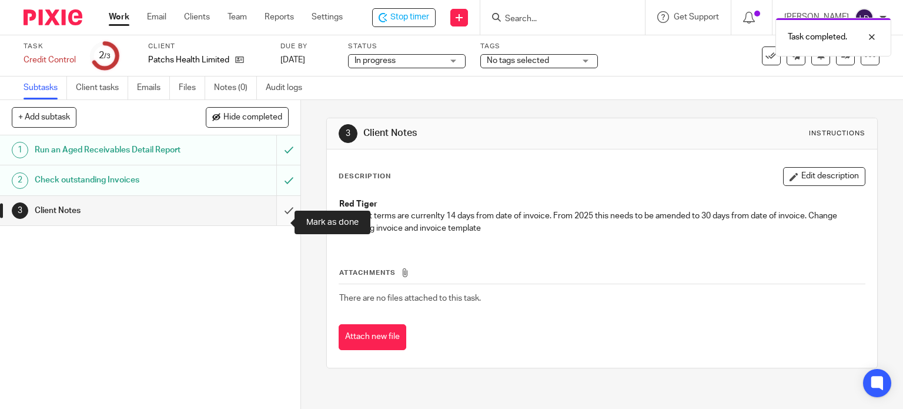
click at [275, 225] on input "submit" at bounding box center [150, 210] width 300 height 29
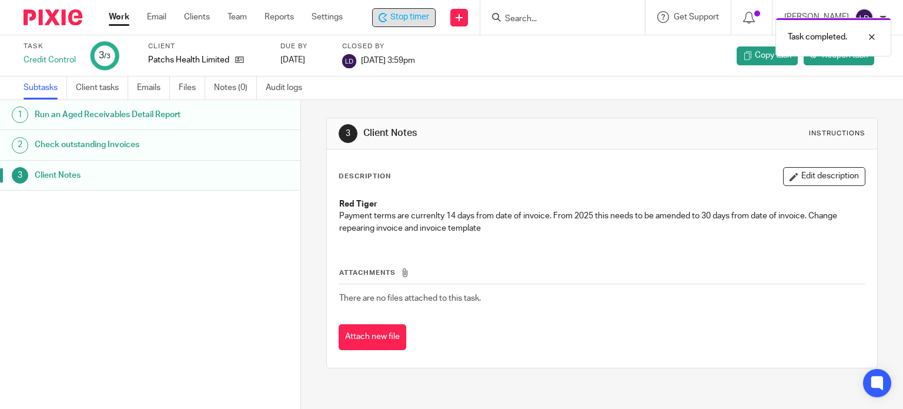
click at [417, 19] on span "Stop timer" at bounding box center [409, 17] width 39 height 12
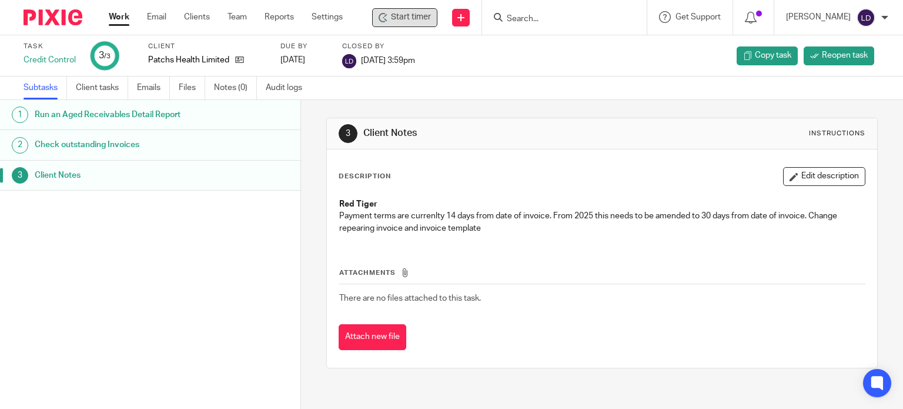
click at [118, 18] on link "Work" at bounding box center [119, 17] width 21 height 12
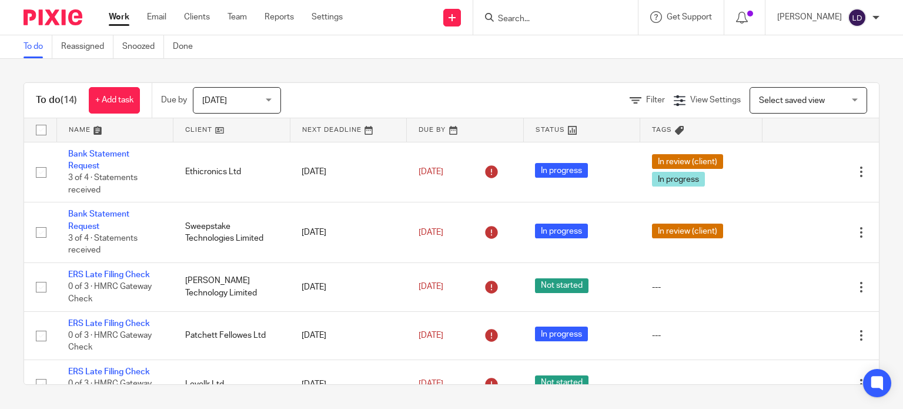
drag, startPoint x: 850, startPoint y: 18, endPoint x: 849, endPoint y: 31, distance: 12.4
click at [850, 18] on img at bounding box center [857, 17] width 19 height 19
click at [817, 81] on span "Logout" at bounding box center [825, 82] width 26 height 8
